Goal: Task Accomplishment & Management: Manage account settings

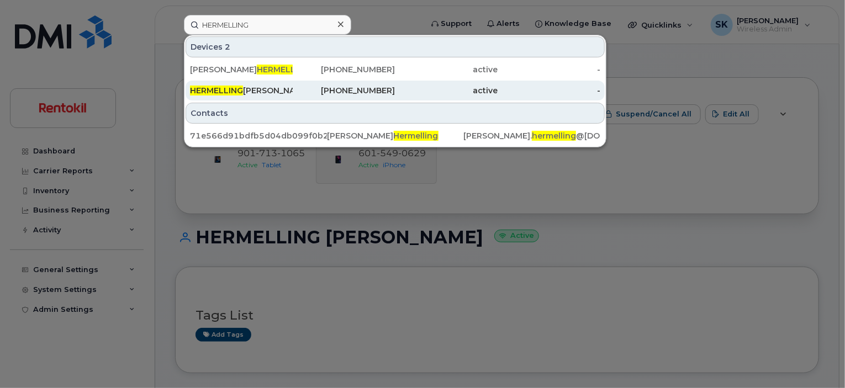
click at [336, 91] on div "601-549-0629" at bounding box center [344, 90] width 103 height 11
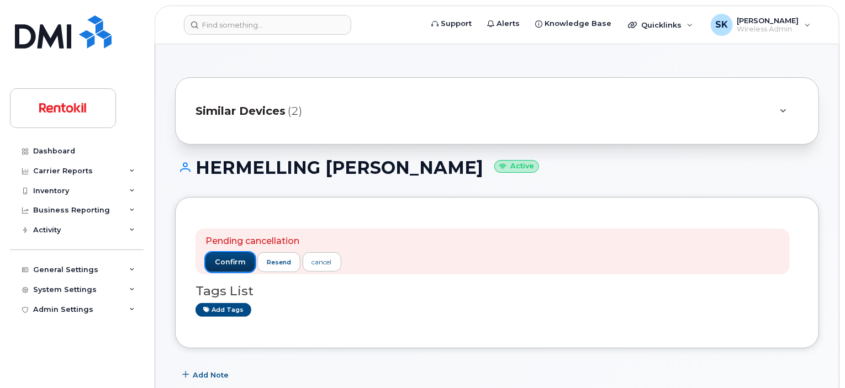
click at [225, 260] on span "confirm" at bounding box center [230, 262] width 31 height 10
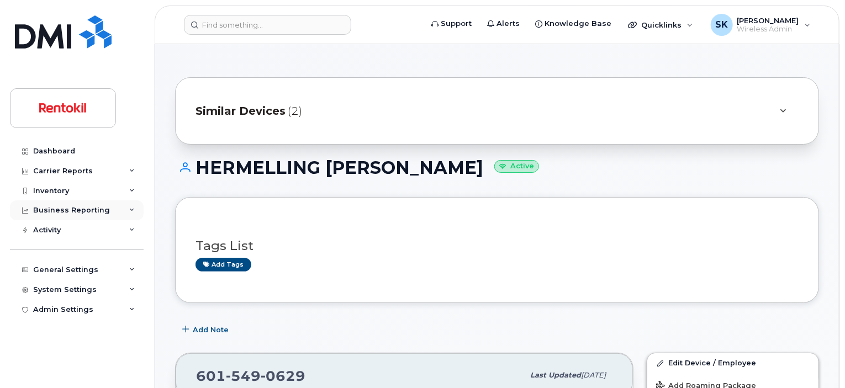
click at [134, 210] on icon at bounding box center [132, 211] width 6 height 6
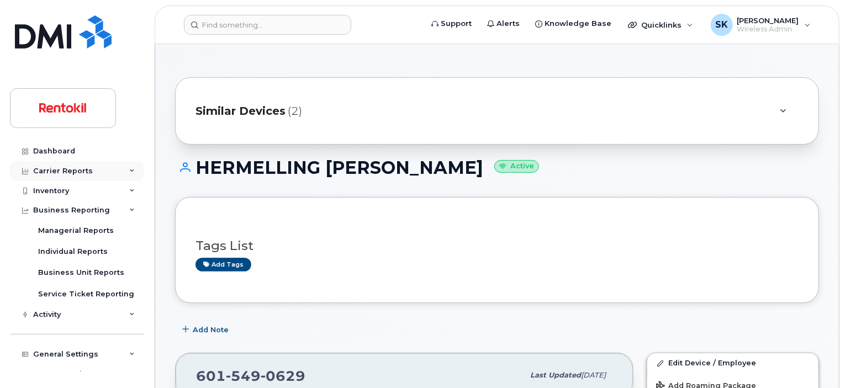
click at [130, 171] on icon at bounding box center [132, 172] width 6 height 6
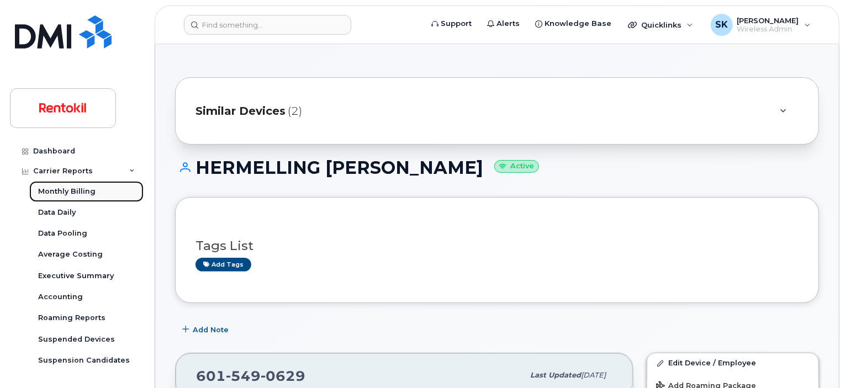
click at [55, 188] on div "Monthly Billing" at bounding box center [66, 192] width 57 height 10
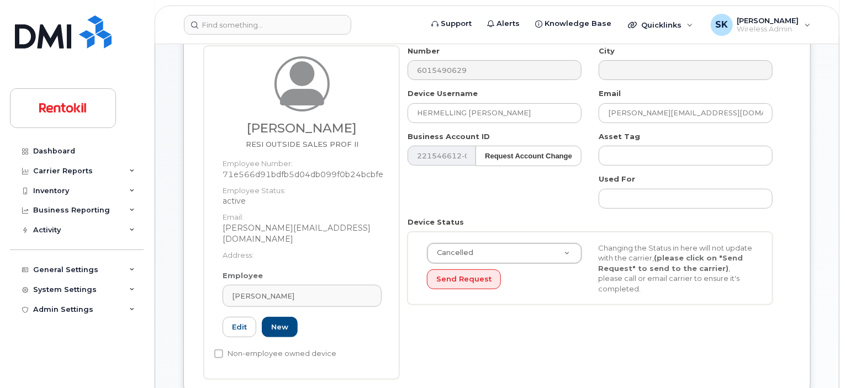
scroll to position [111, 0]
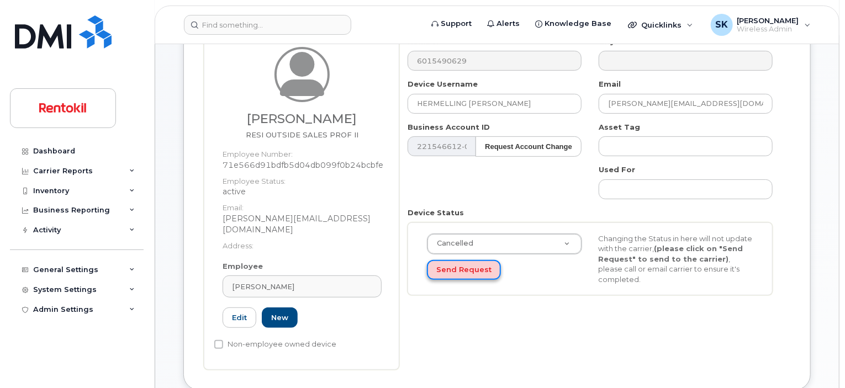
click at [450, 276] on button "Send Request" at bounding box center [464, 270] width 74 height 20
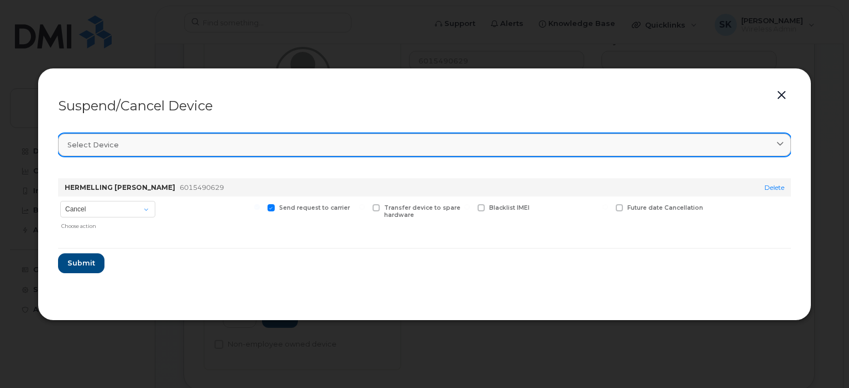
click at [784, 143] on span at bounding box center [780, 145] width 10 height 10
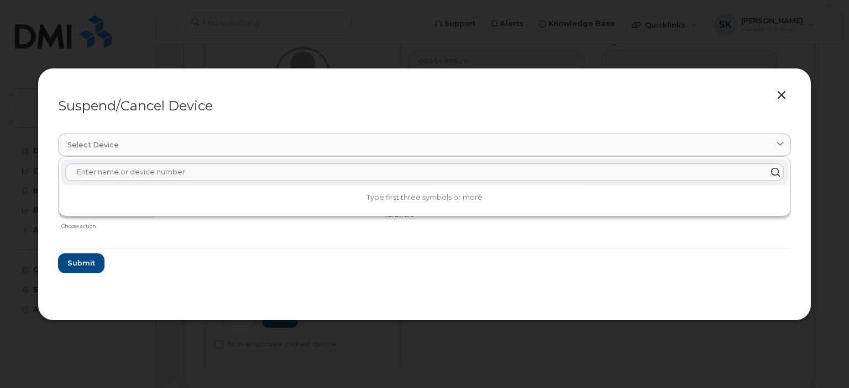
click at [513, 51] on div at bounding box center [424, 194] width 849 height 388
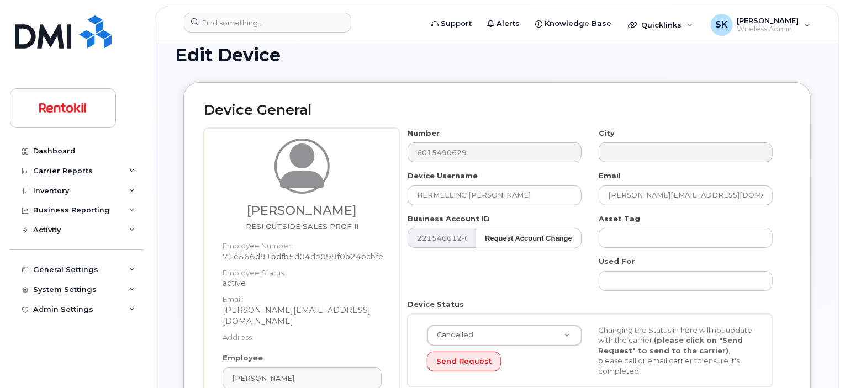
scroll to position [0, 0]
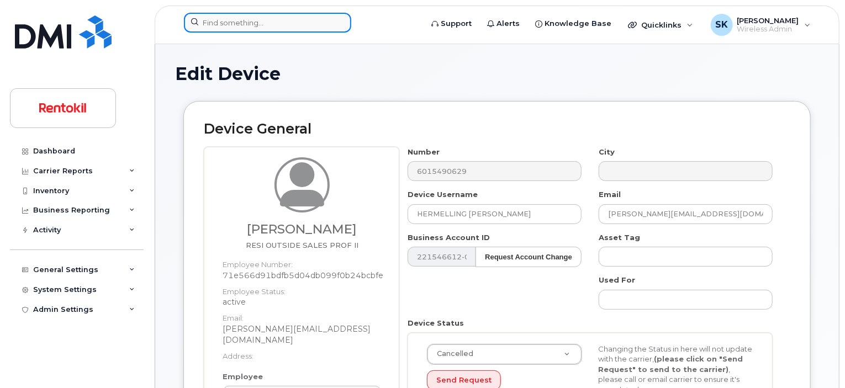
click at [219, 25] on input at bounding box center [267, 23] width 167 height 20
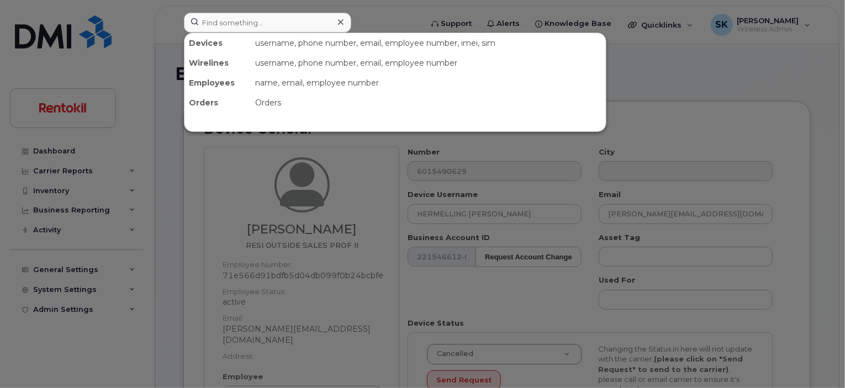
click at [365, 170] on div at bounding box center [422, 194] width 845 height 388
click at [281, 24] on input at bounding box center [267, 23] width 167 height 20
paste input "6015490629"
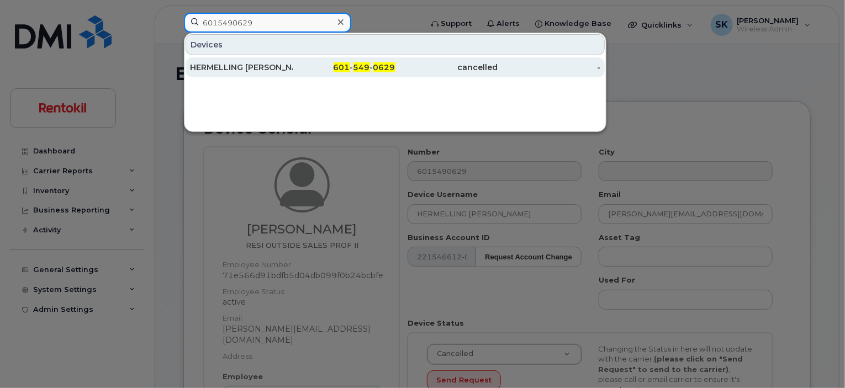
type input "6015490629"
click at [241, 66] on div "HERMELLING KEVIN" at bounding box center [241, 67] width 103 height 11
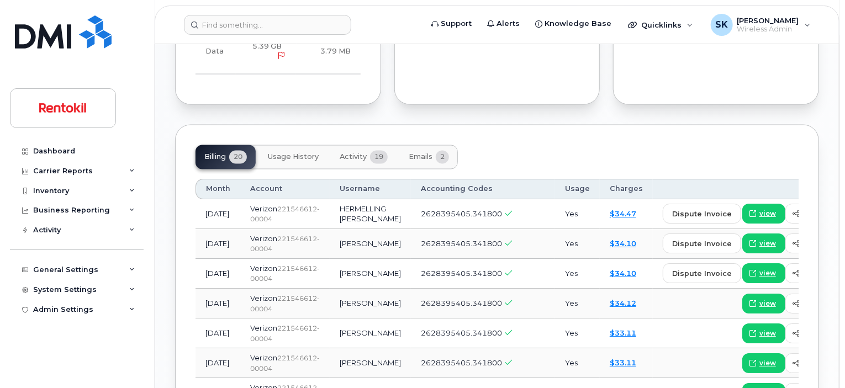
scroll to position [911, 0]
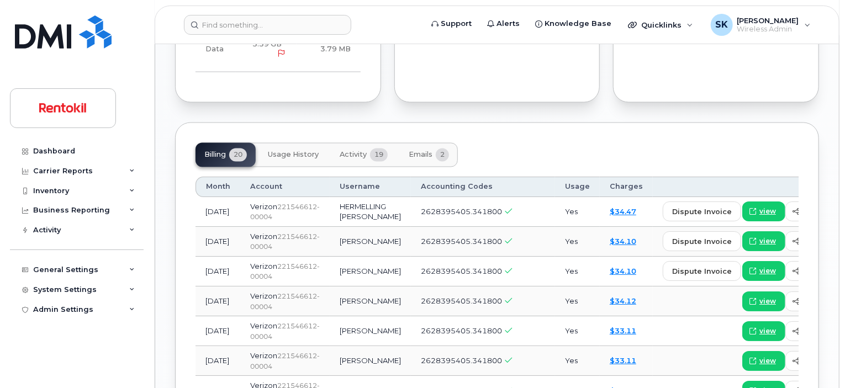
click at [282, 157] on span "Usage History" at bounding box center [293, 155] width 51 height 9
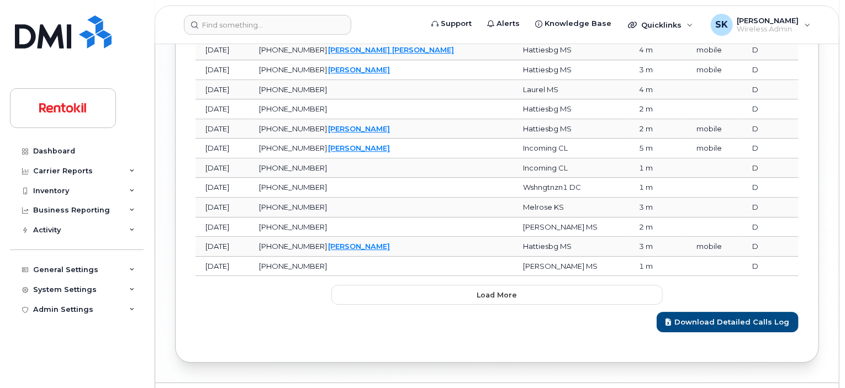
scroll to position [1574, 0]
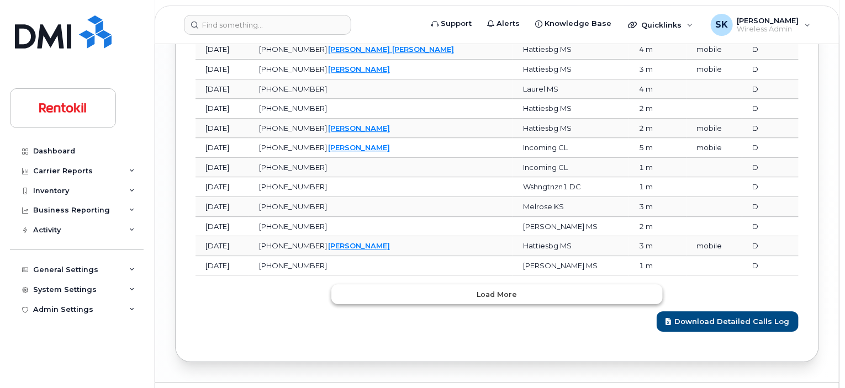
click at [486, 291] on span "Load more" at bounding box center [497, 295] width 40 height 10
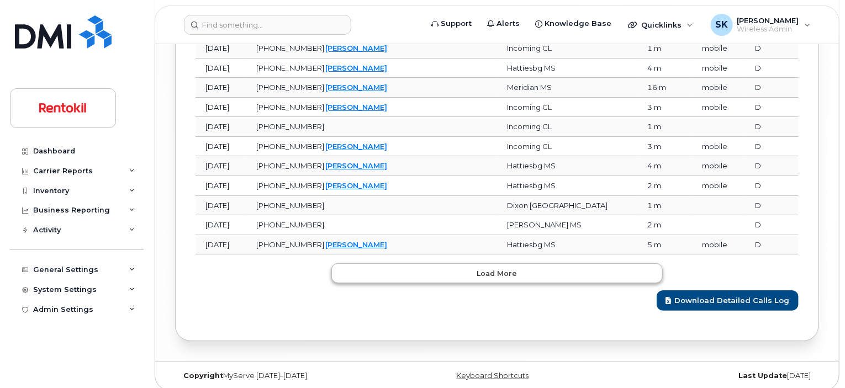
scroll to position [2088, 0]
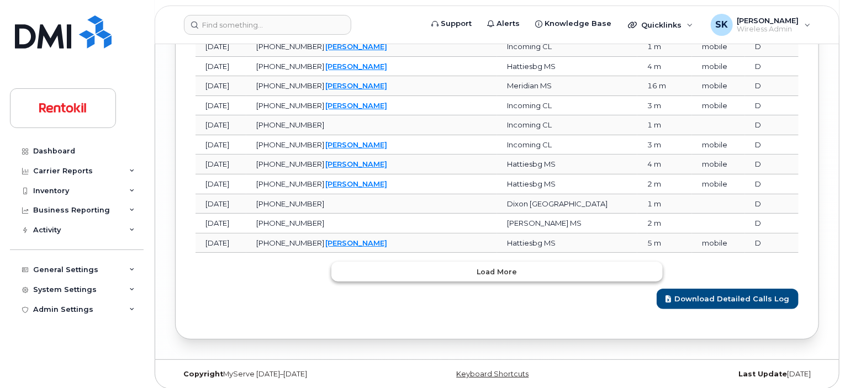
click at [495, 269] on span "Load more" at bounding box center [497, 272] width 40 height 10
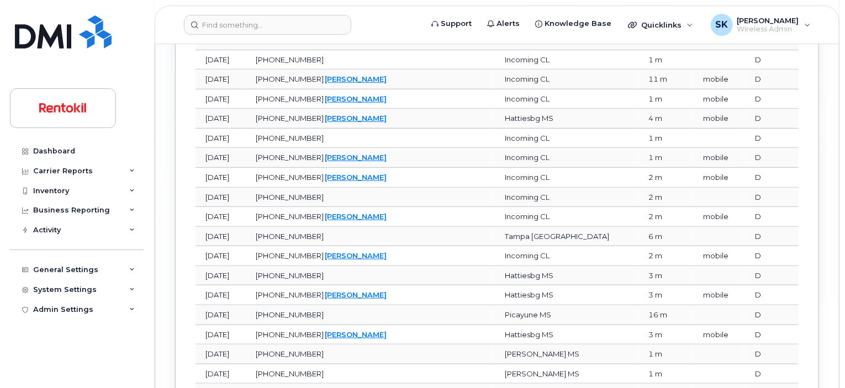
scroll to position [2577, 0]
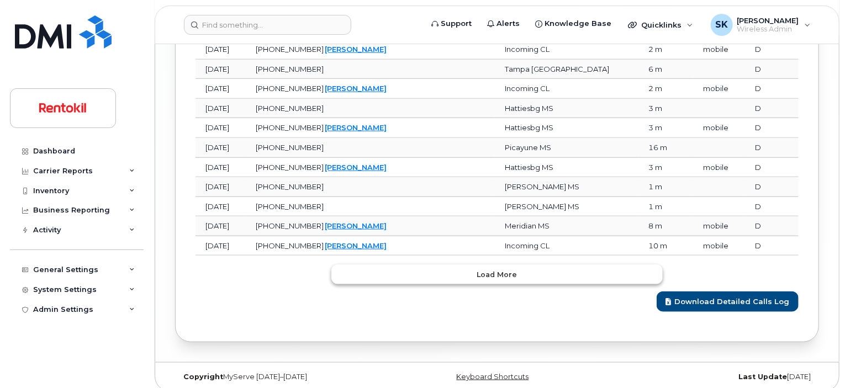
click at [498, 270] on span "Load more" at bounding box center [497, 275] width 40 height 10
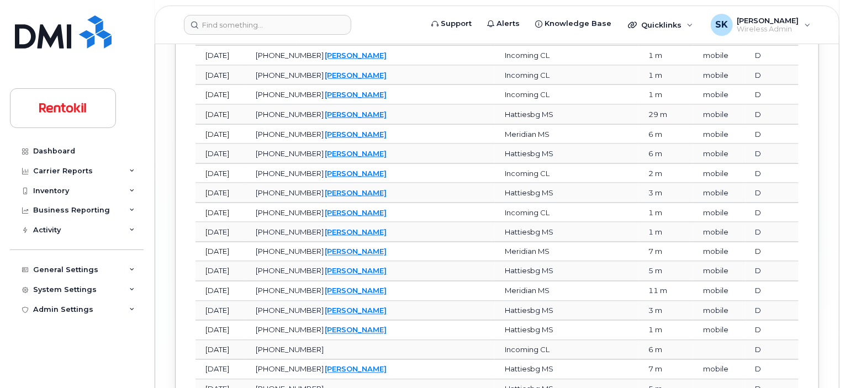
scroll to position [3065, 0]
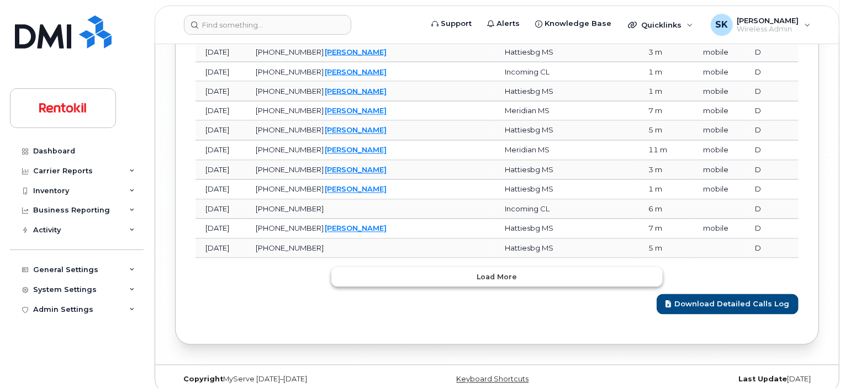
click at [498, 272] on span "Load more" at bounding box center [497, 277] width 40 height 10
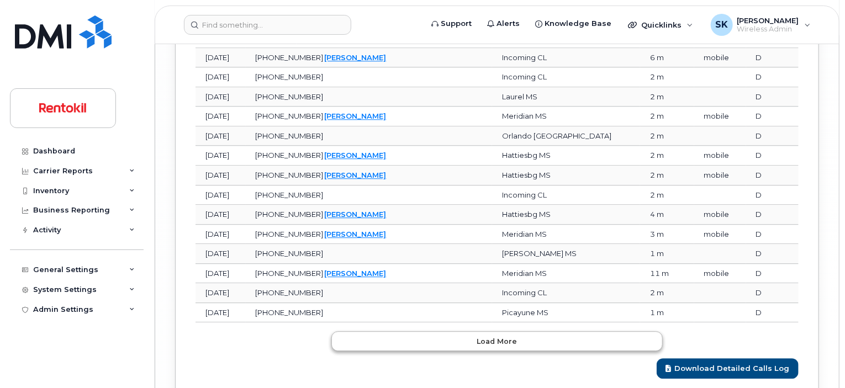
scroll to position [3553, 0]
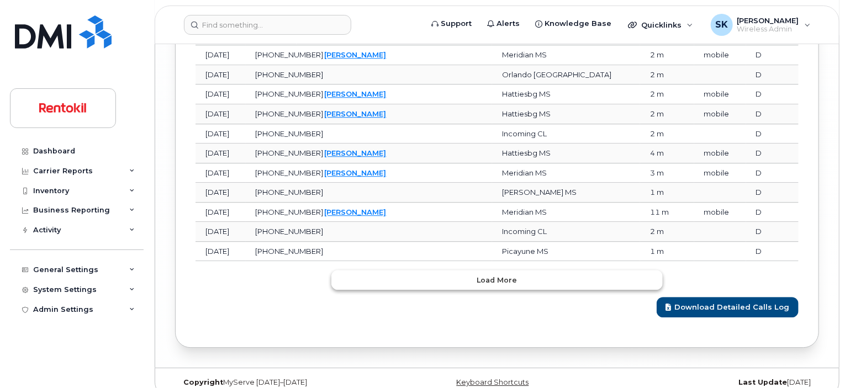
click at [498, 275] on span "Load more" at bounding box center [497, 280] width 40 height 10
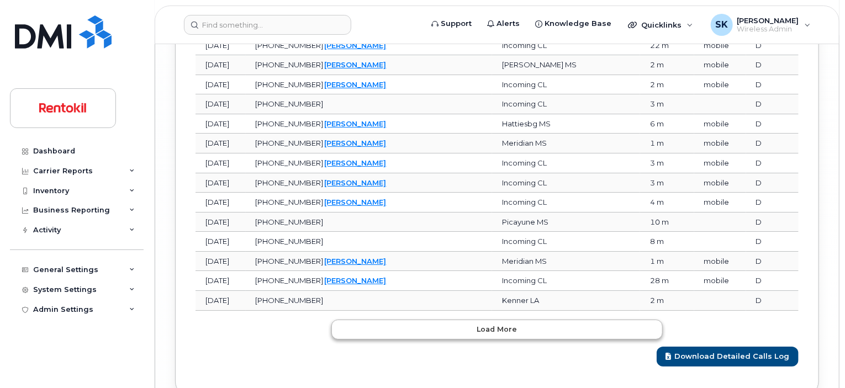
scroll to position [4042, 0]
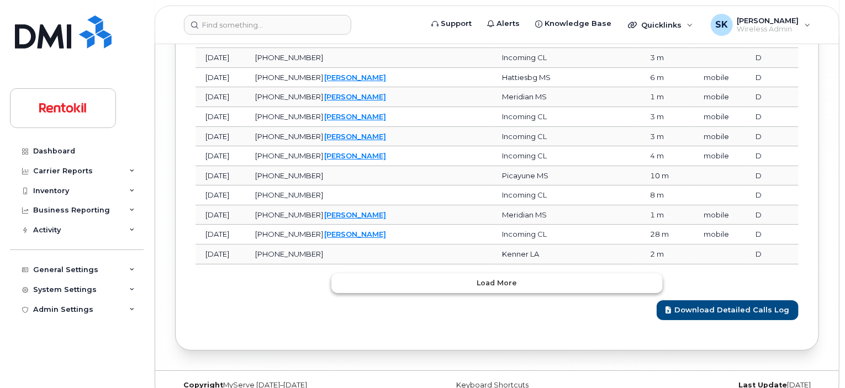
click at [498, 278] on span "Load more" at bounding box center [497, 283] width 40 height 10
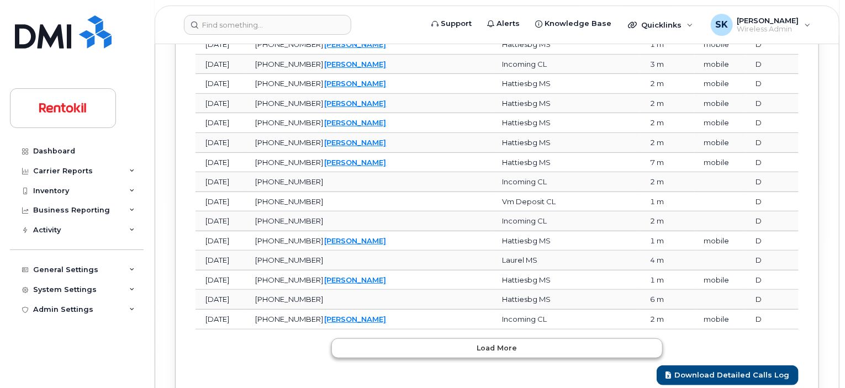
scroll to position [4530, 0]
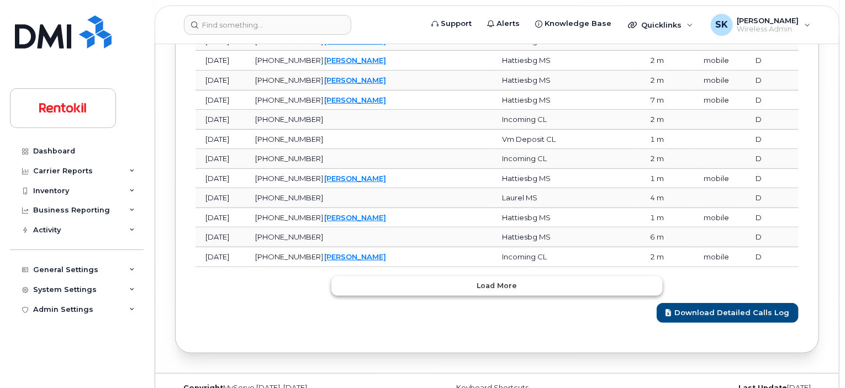
click at [498, 281] on span "Load more" at bounding box center [497, 286] width 40 height 10
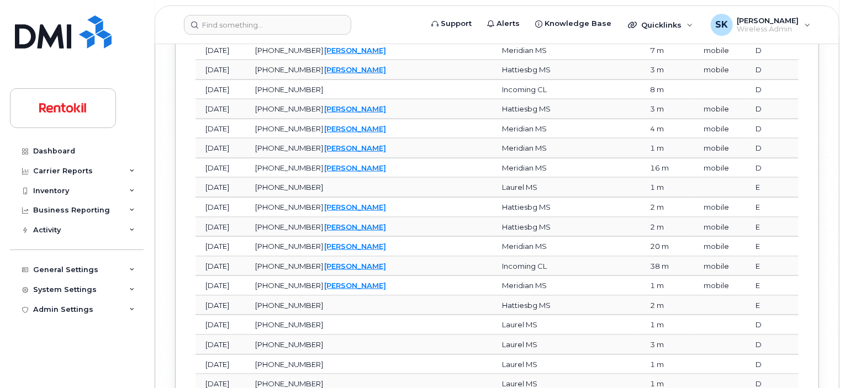
scroll to position [5019, 0]
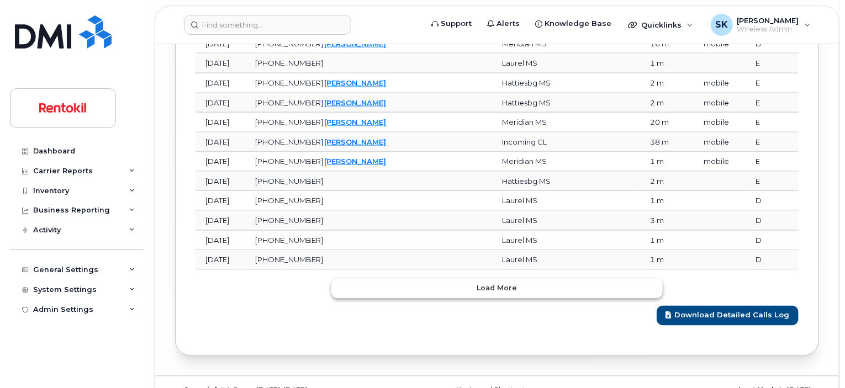
click at [498, 283] on span "Load more" at bounding box center [497, 288] width 40 height 10
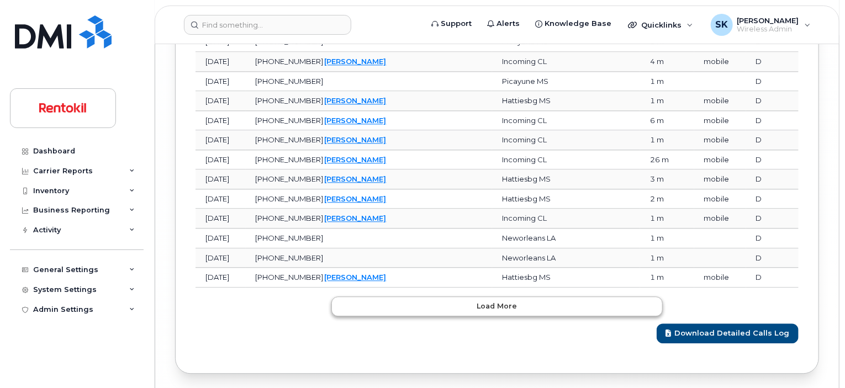
scroll to position [5507, 0]
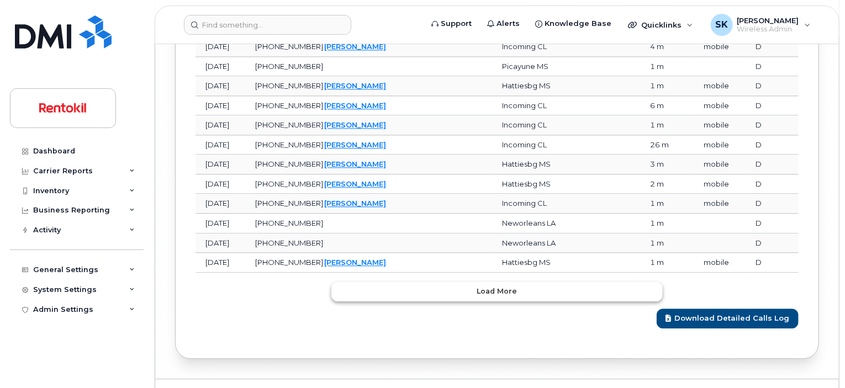
click at [498, 286] on span "Load more" at bounding box center [497, 291] width 40 height 10
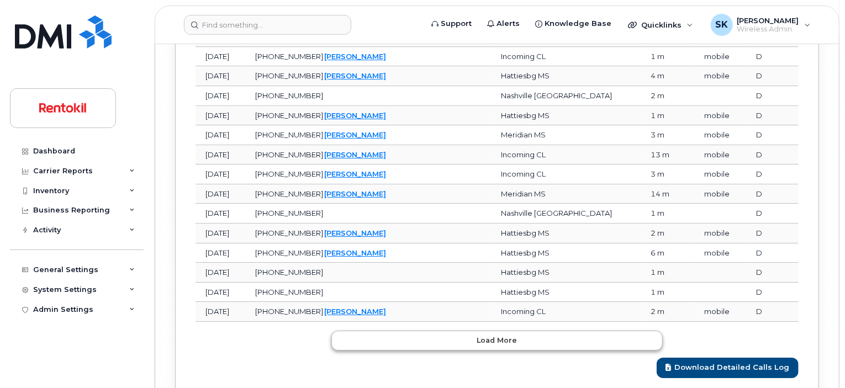
scroll to position [5996, 0]
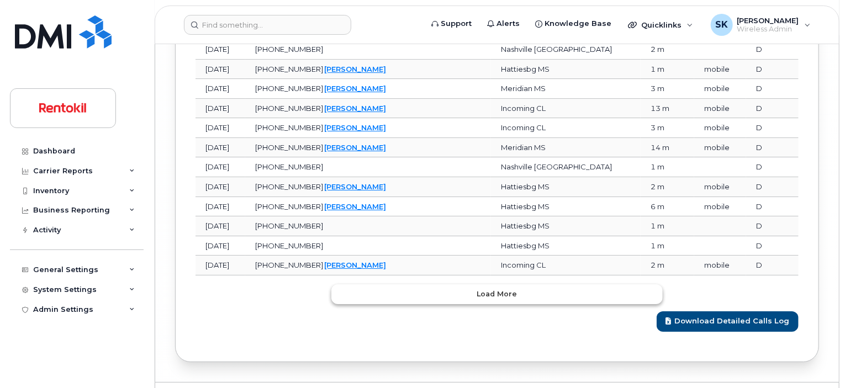
click at [498, 289] on span "Load more" at bounding box center [497, 294] width 40 height 10
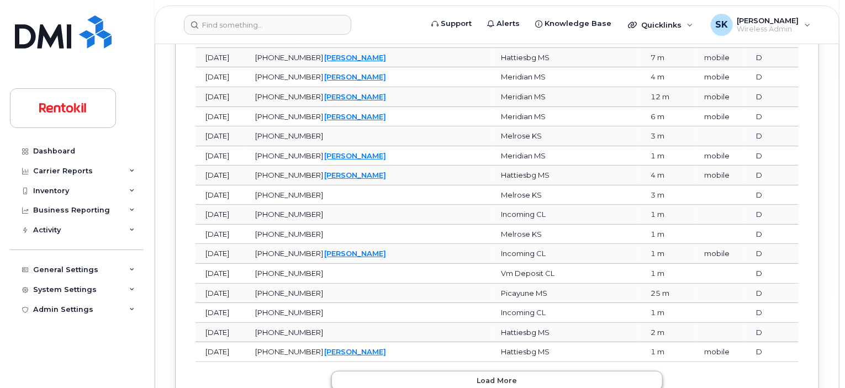
scroll to position [6484, 0]
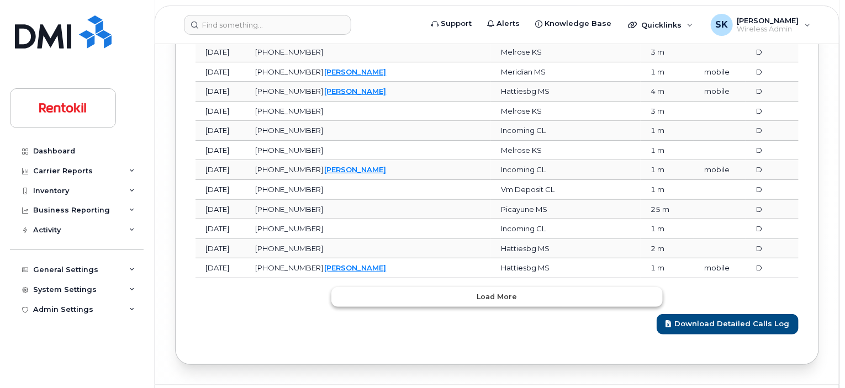
click at [498, 292] on span "Load more" at bounding box center [497, 297] width 40 height 10
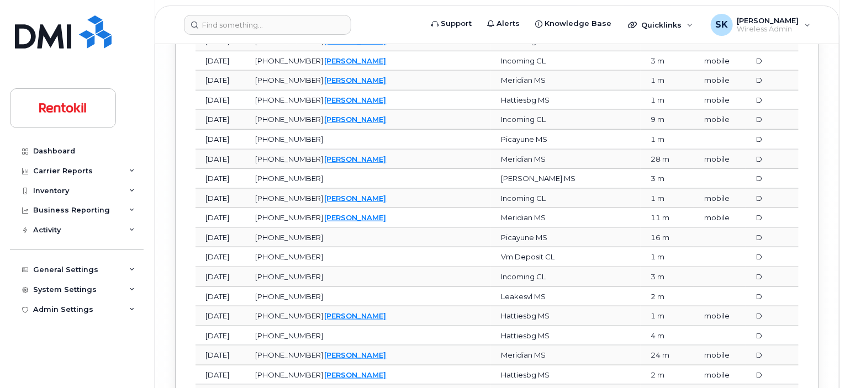
scroll to position [6973, 0]
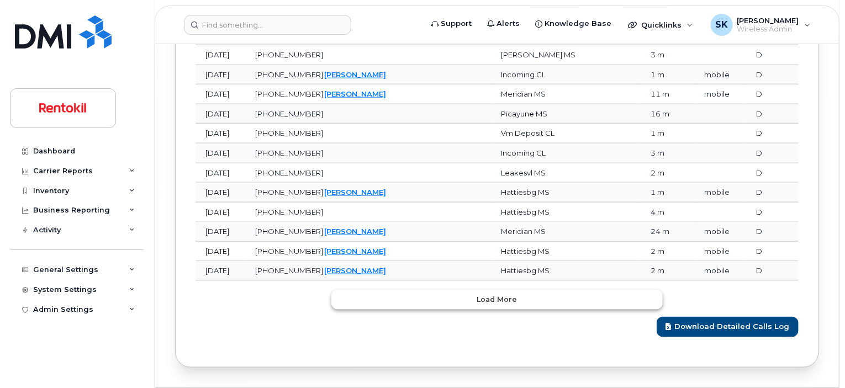
click at [498, 295] on span "Load more" at bounding box center [497, 300] width 40 height 10
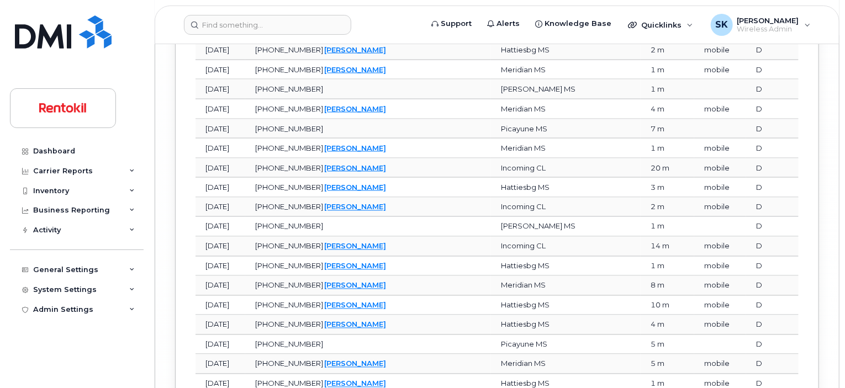
scroll to position [7462, 0]
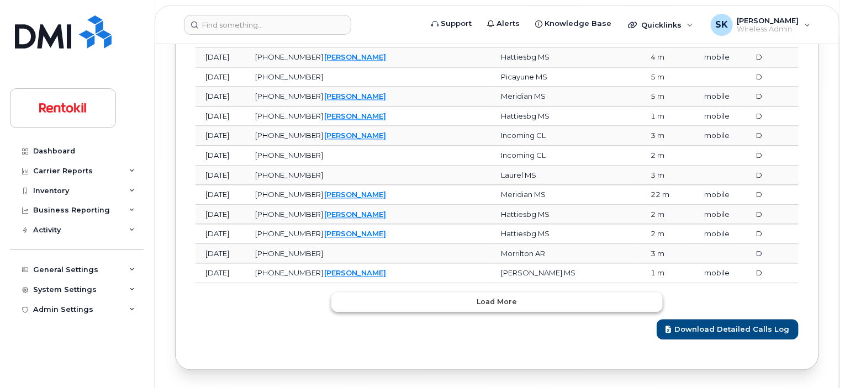
click at [498, 297] on span "Load more" at bounding box center [497, 302] width 40 height 10
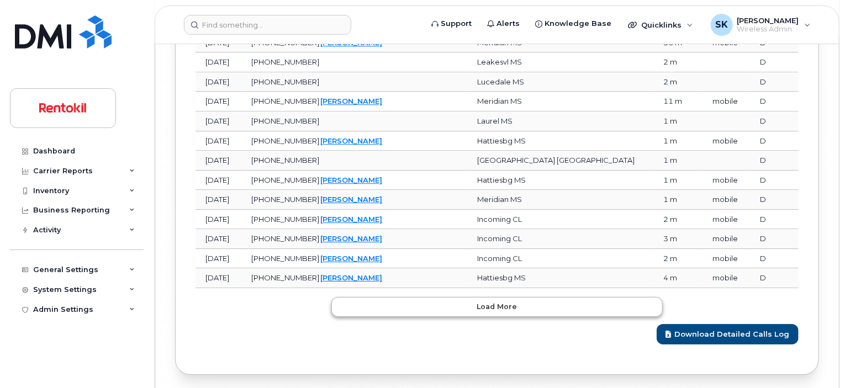
scroll to position [7950, 0]
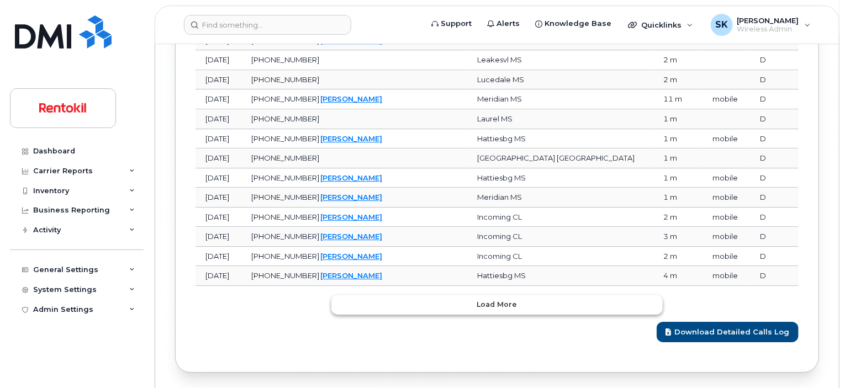
click at [498, 299] on span "Load more" at bounding box center [497, 304] width 40 height 10
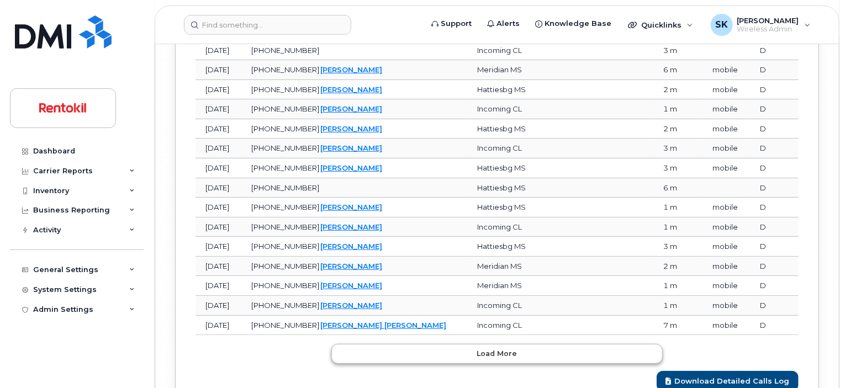
scroll to position [8439, 0]
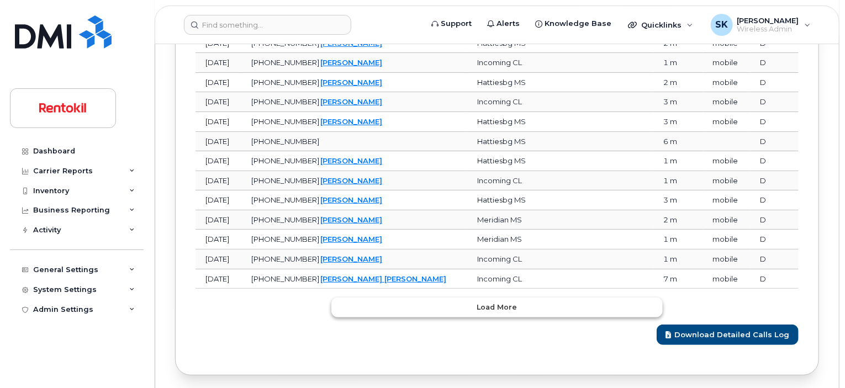
click at [498, 302] on span "Load more" at bounding box center [497, 307] width 40 height 10
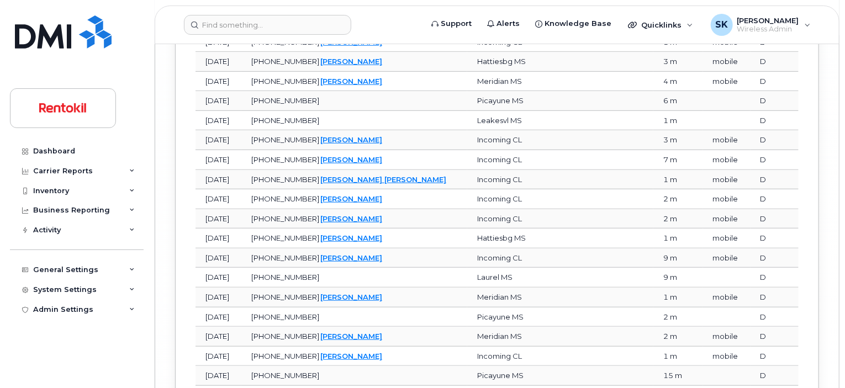
scroll to position [8927, 0]
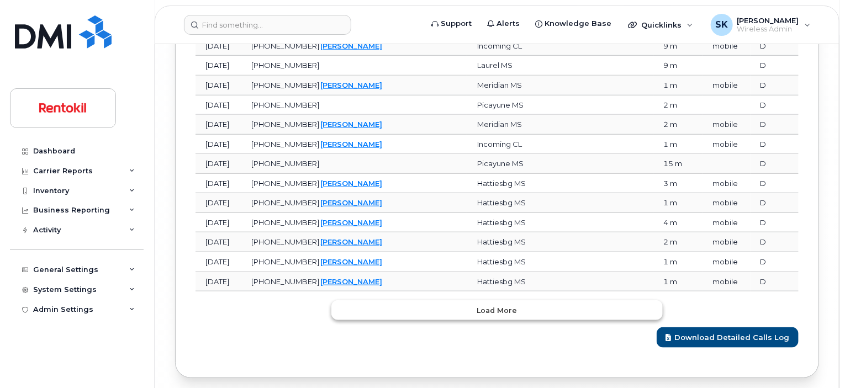
click at [498, 306] on span "Load more" at bounding box center [497, 311] width 40 height 10
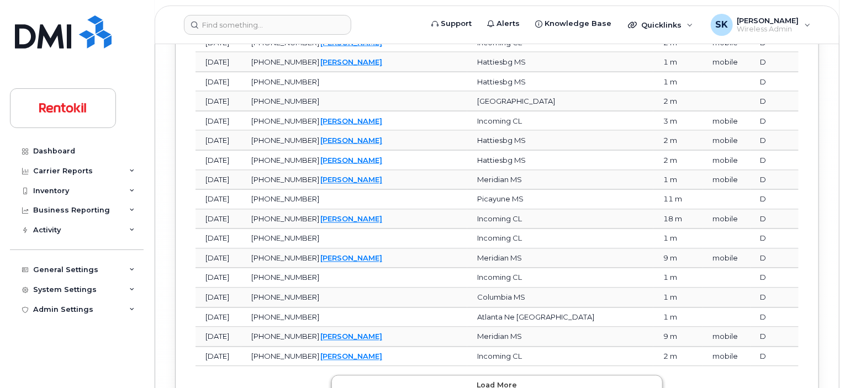
scroll to position [9415, 0]
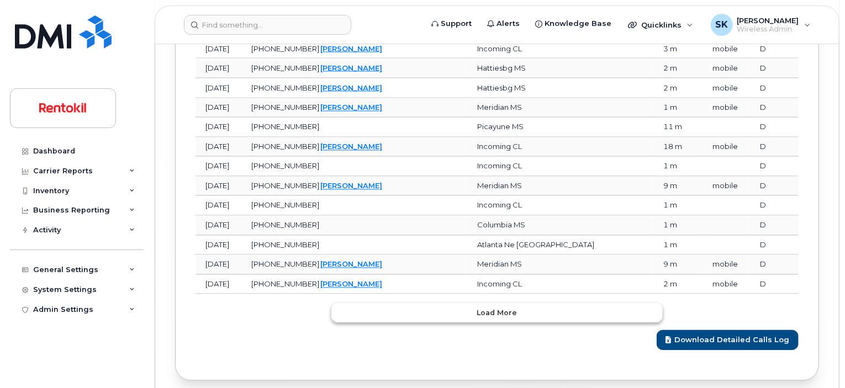
click at [498, 308] on span "Load more" at bounding box center [497, 313] width 40 height 10
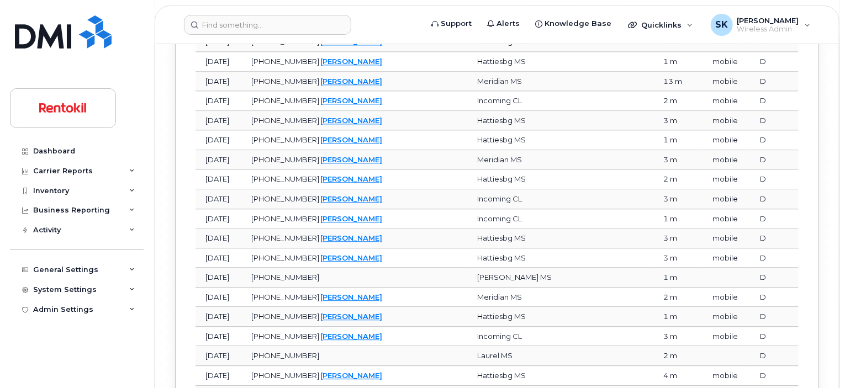
scroll to position [9904, 0]
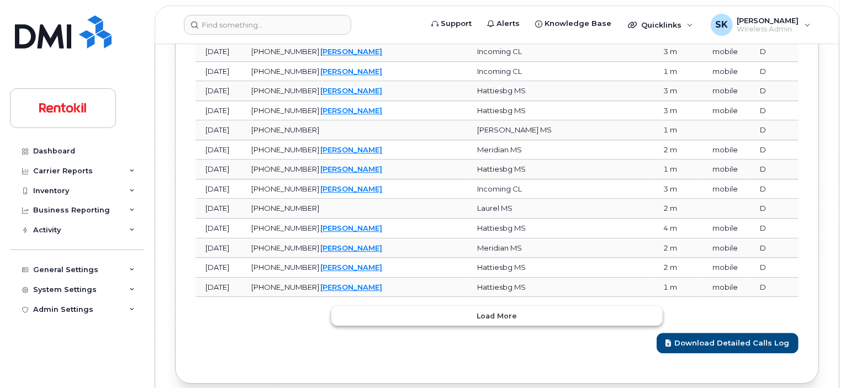
click at [498, 311] on span "Load more" at bounding box center [497, 316] width 40 height 10
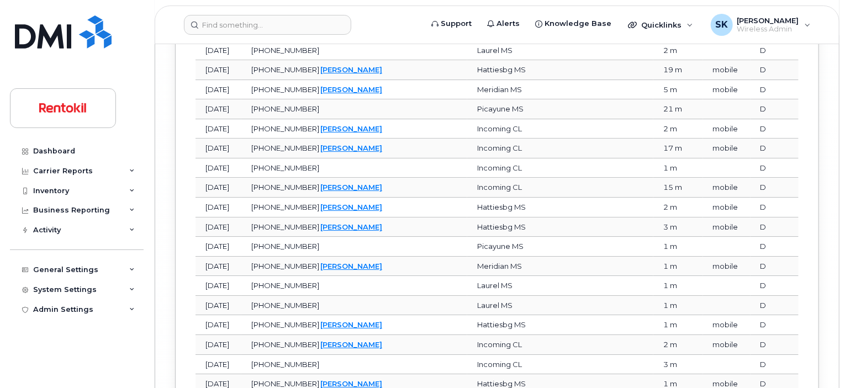
scroll to position [10392, 0]
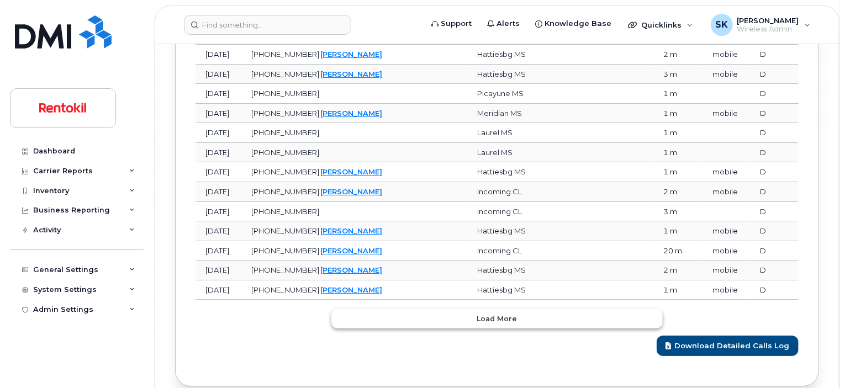
click at [498, 314] on span "Load more" at bounding box center [497, 319] width 40 height 10
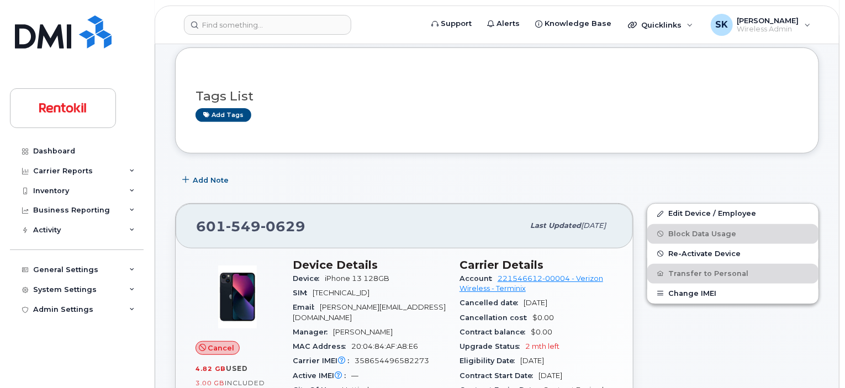
scroll to position [111, 0]
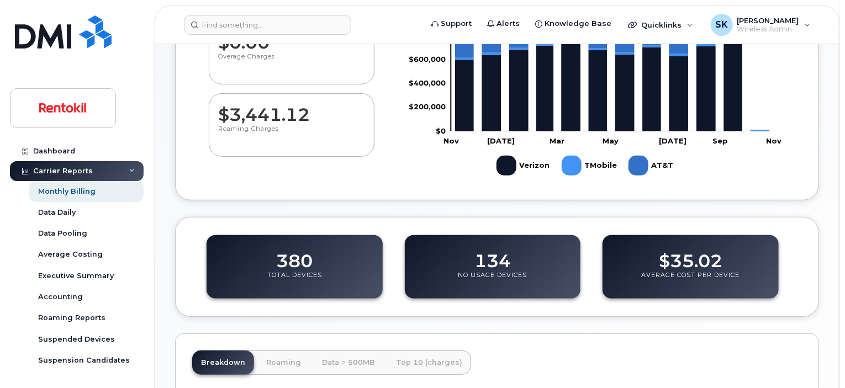
scroll to position [276, 0]
